Goal: Information Seeking & Learning: Learn about a topic

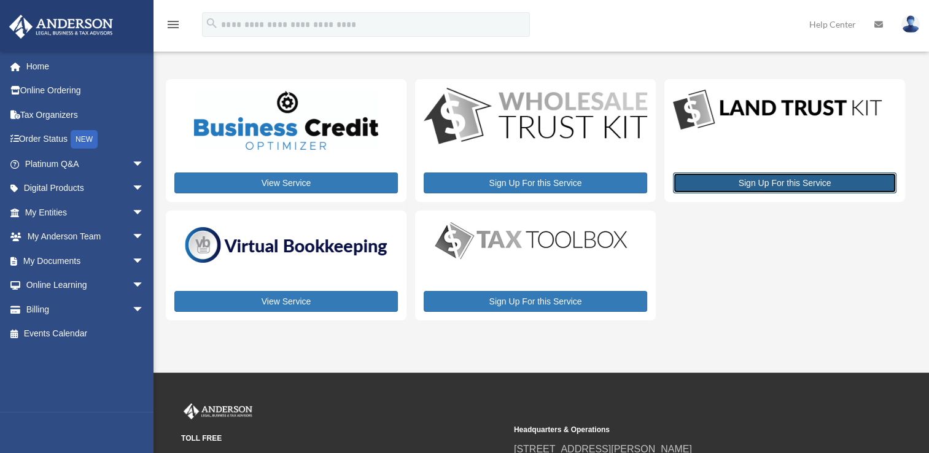
click at [774, 185] on link "Sign Up For this Service" at bounding box center [785, 183] width 224 height 21
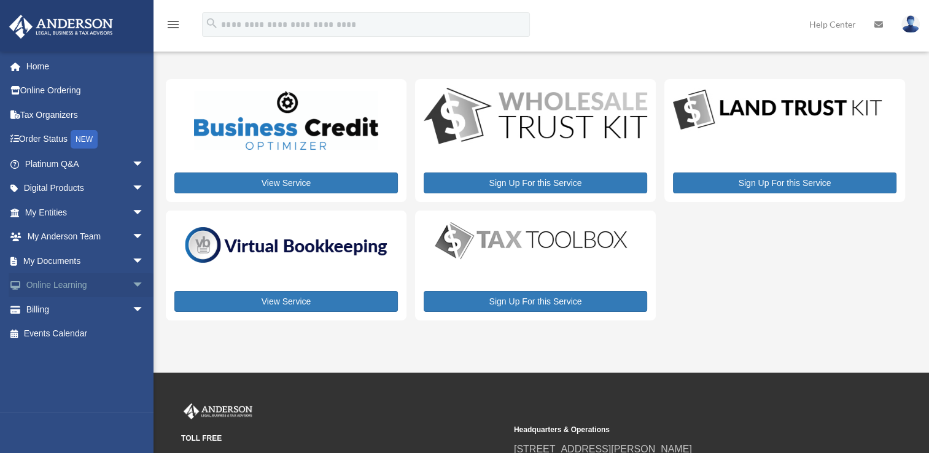
click at [132, 284] on span "arrow_drop_down" at bounding box center [144, 285] width 25 height 25
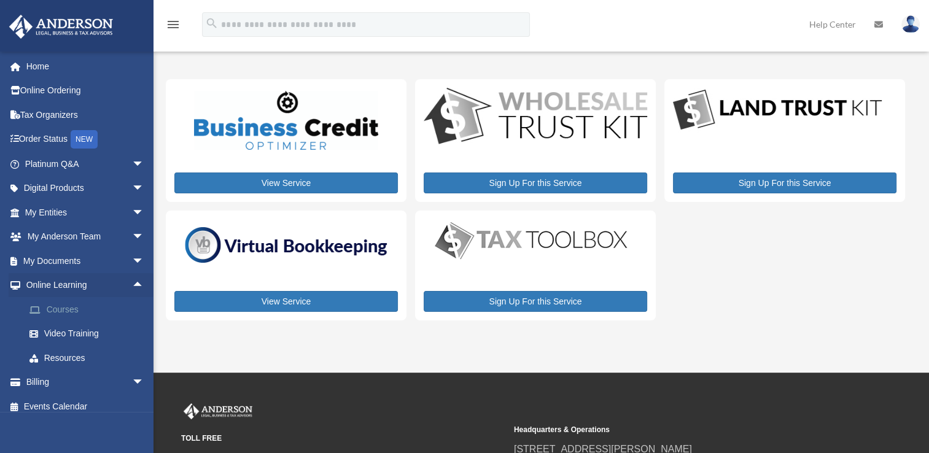
click at [92, 309] on link "Courses" at bounding box center [90, 309] width 146 height 25
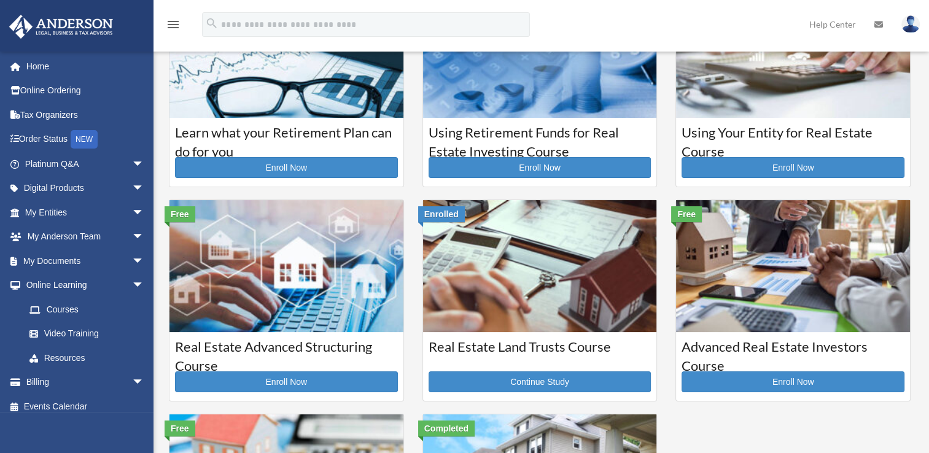
scroll to position [86, 0]
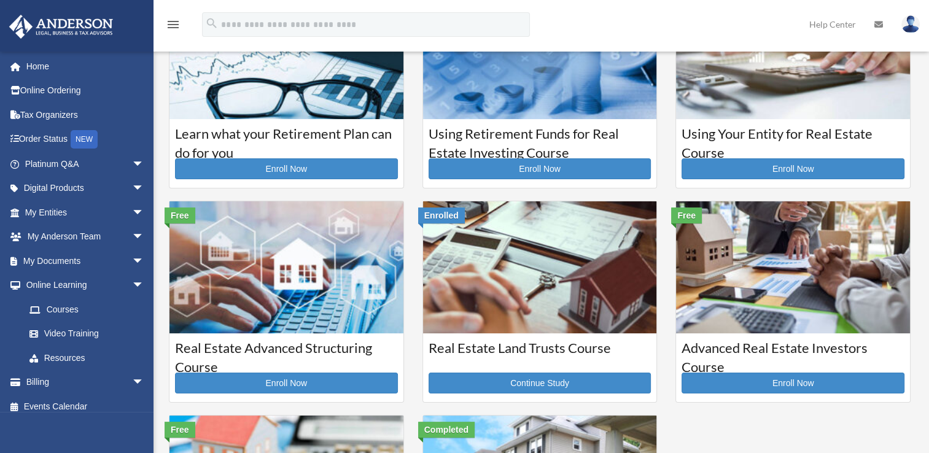
click at [491, 303] on img at bounding box center [540, 266] width 234 height 131
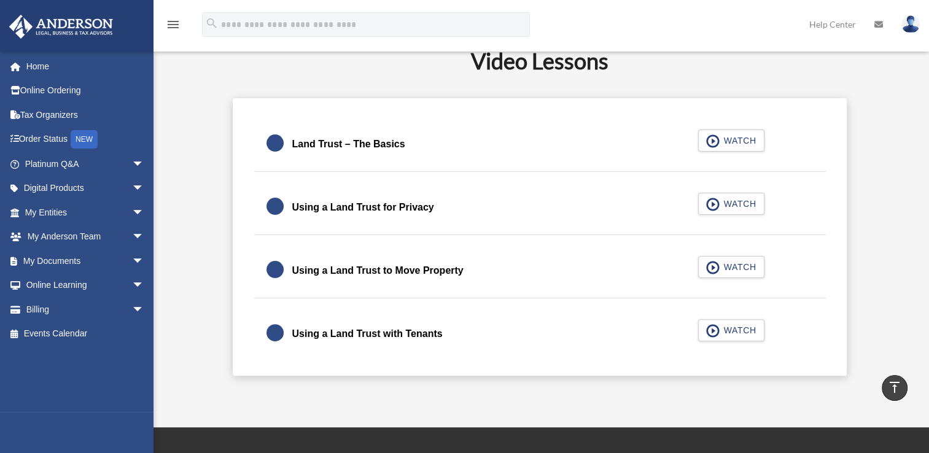
scroll to position [264, 0]
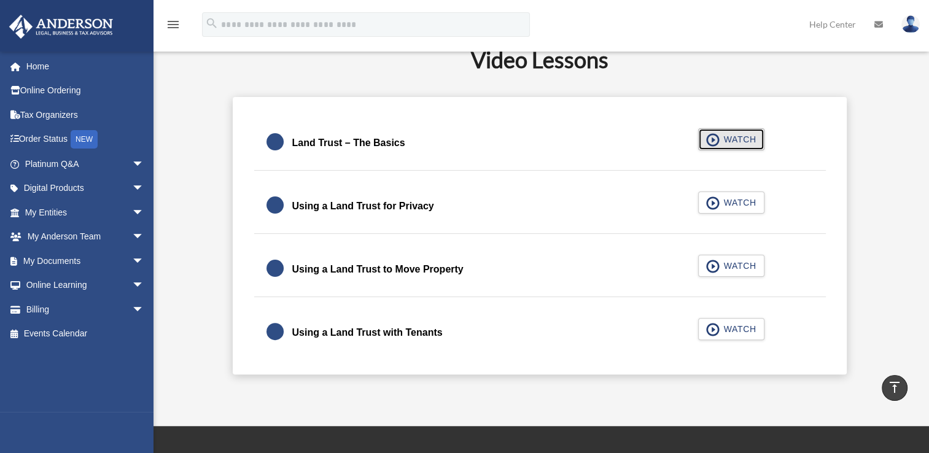
click at [727, 138] on span "WATCH" at bounding box center [738, 139] width 36 height 12
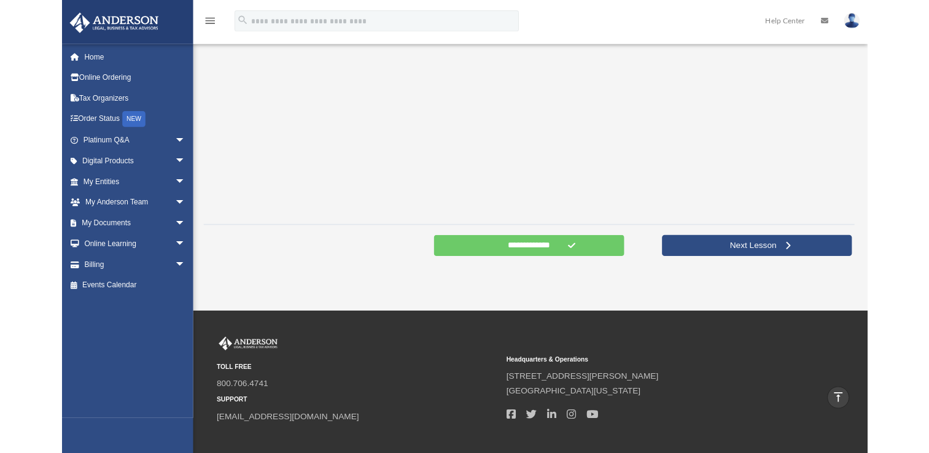
scroll to position [337, 0]
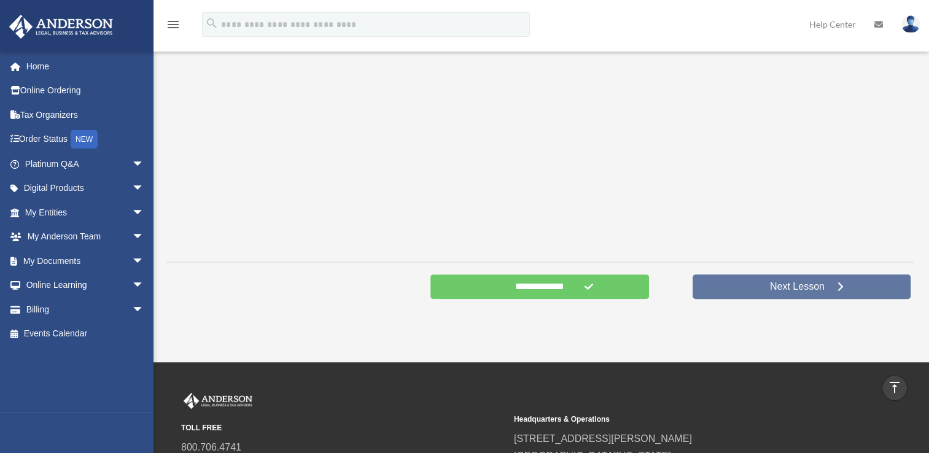
click at [850, 287] on link "Next Lesson" at bounding box center [802, 286] width 218 height 25
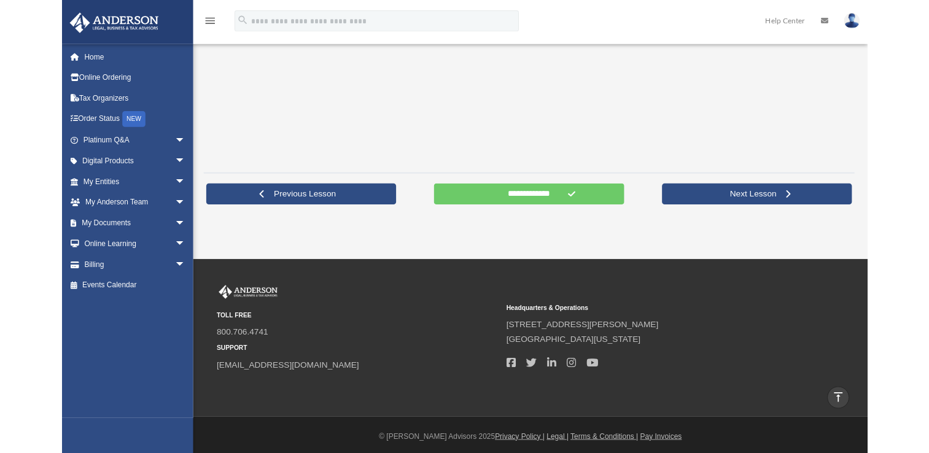
scroll to position [396, 0]
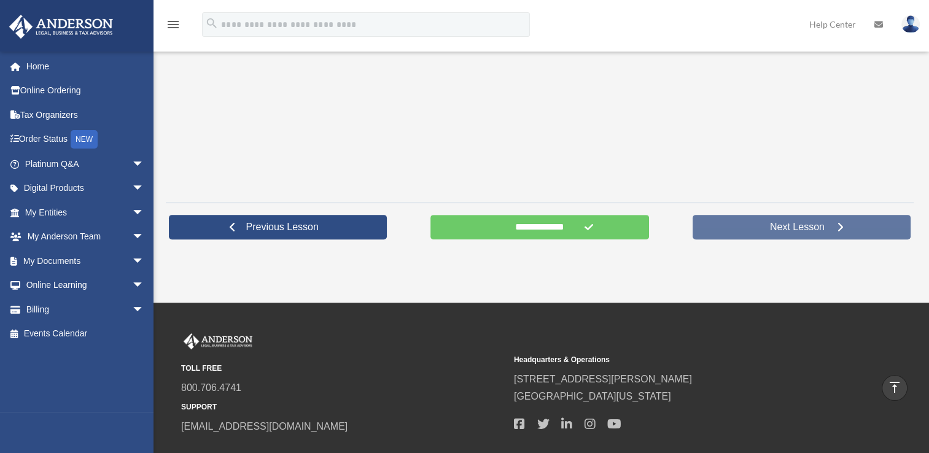
click at [868, 220] on link "Next Lesson" at bounding box center [802, 227] width 218 height 25
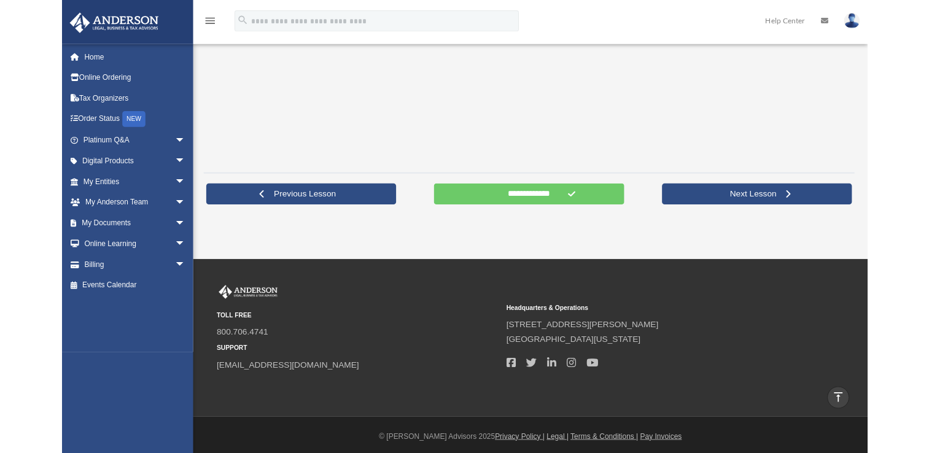
scroll to position [396, 0]
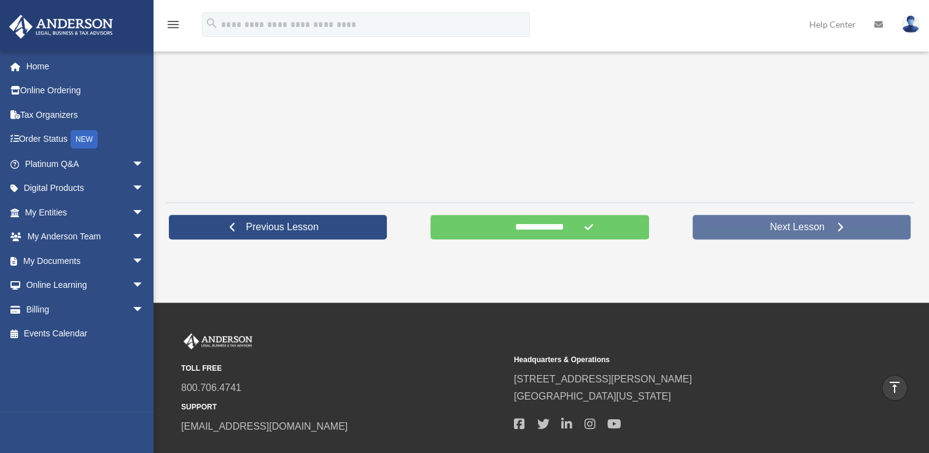
click at [847, 227] on link "Next Lesson" at bounding box center [802, 227] width 218 height 25
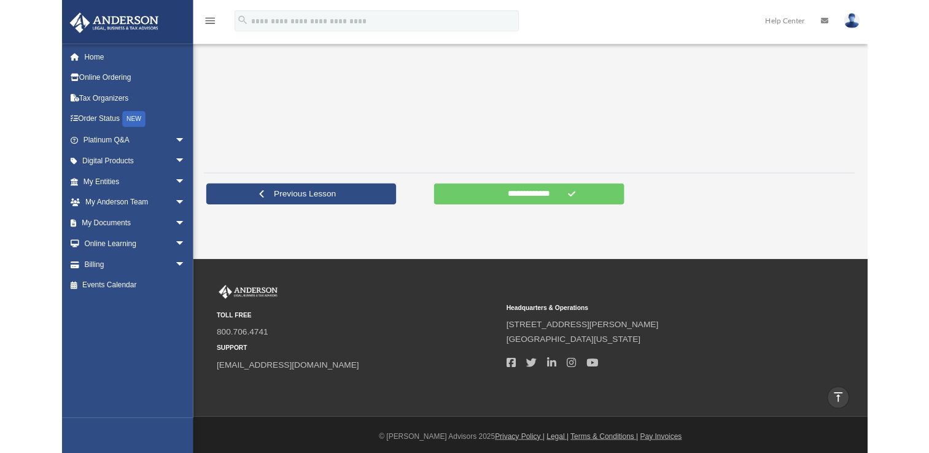
scroll to position [396, 0]
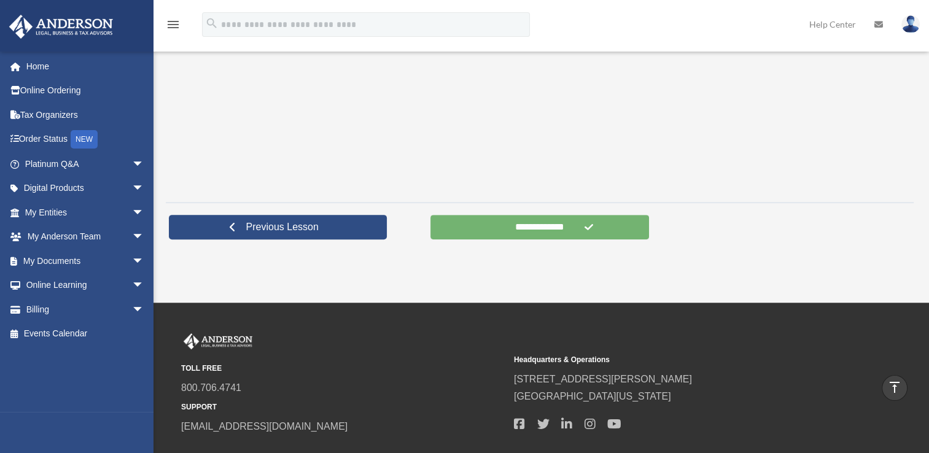
click at [567, 232] on input "**********" at bounding box center [539, 227] width 218 height 25
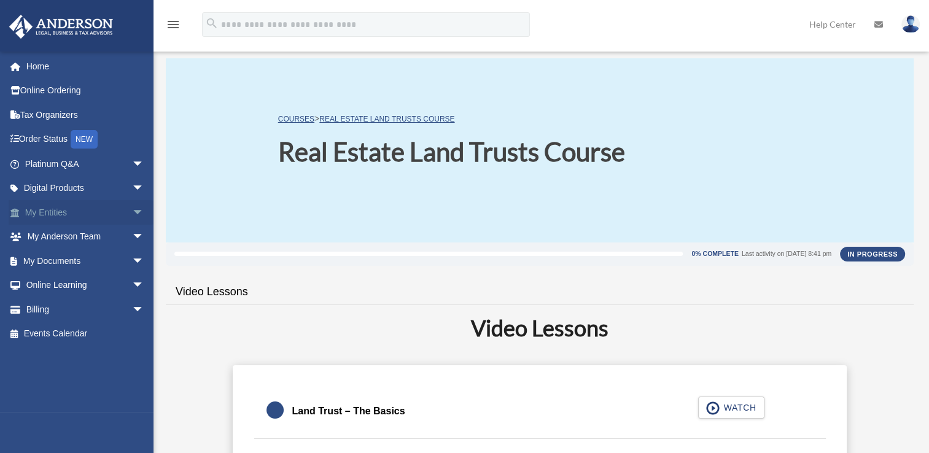
click at [90, 212] on link "My Entities arrow_drop_down" at bounding box center [86, 212] width 154 height 25
click at [132, 211] on span "arrow_drop_down" at bounding box center [144, 212] width 25 height 25
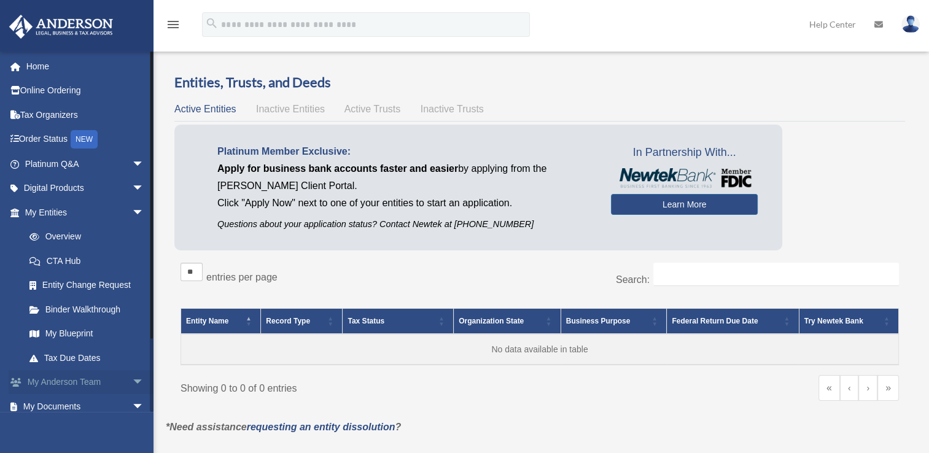
click at [132, 382] on span "arrow_drop_down" at bounding box center [144, 382] width 25 height 25
click at [125, 406] on link "My Anderson Team" at bounding box center [90, 406] width 146 height 25
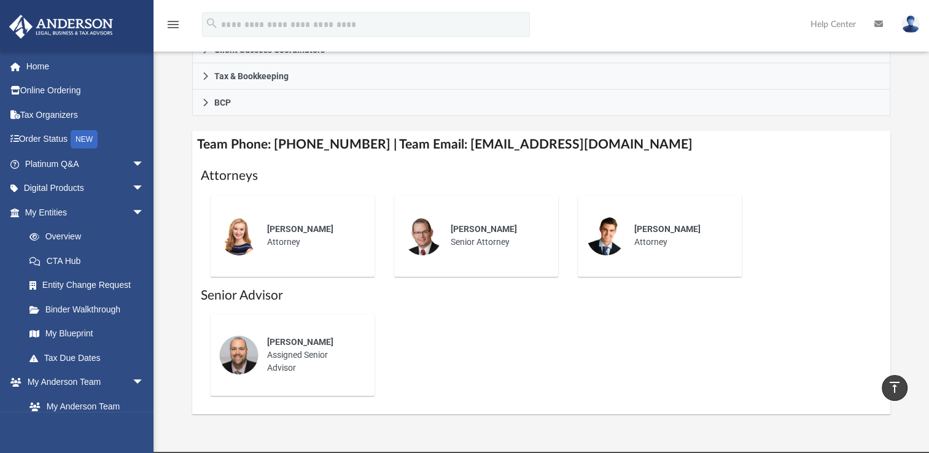
scroll to position [403, 0]
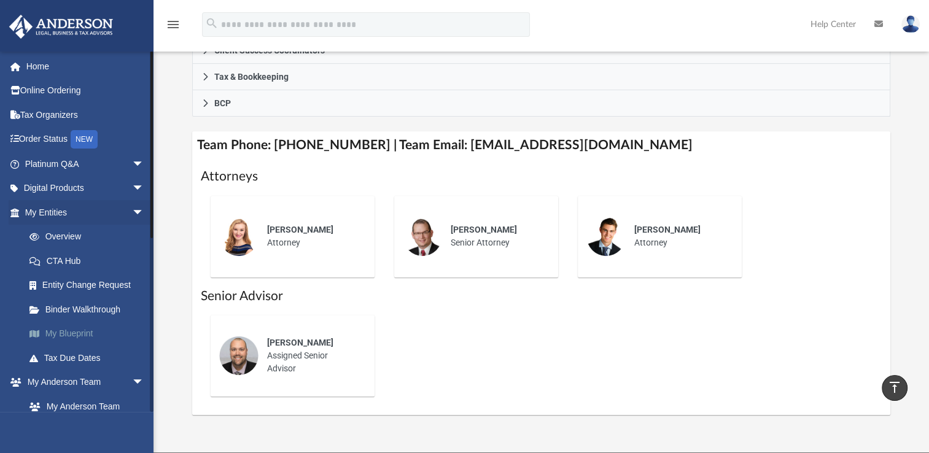
click at [61, 329] on link "My Blueprint" at bounding box center [90, 334] width 146 height 25
